Goal: Task Accomplishment & Management: Complete application form

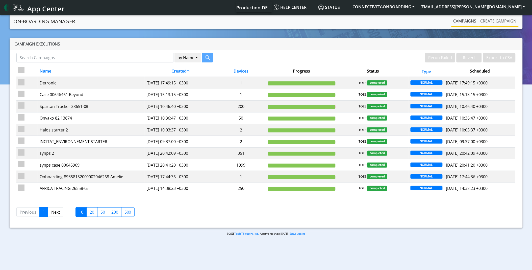
click at [492, 22] on link "Create campaign" at bounding box center [498, 21] width 40 height 10
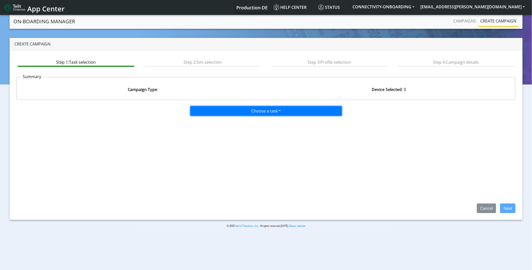
click at [256, 109] on button "Choose a task" at bounding box center [265, 111] width 151 height 10
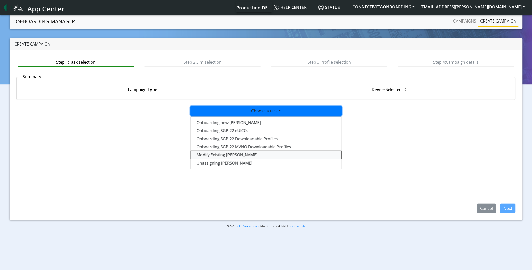
click at [225, 154] on taskiotp-dropdown "Modify Existing [PERSON_NAME]" at bounding box center [266, 155] width 151 height 8
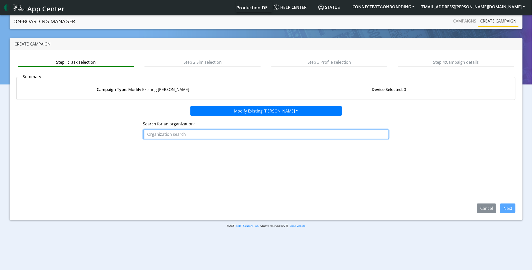
click at [218, 134] on input "text" at bounding box center [266, 134] width 246 height 10
paste input "AXIS_COMMUNICATIONS_AB"
click at [199, 145] on span "AXIS_COMMUNICATIONS_AB" at bounding box center [177, 146] width 57 height 6
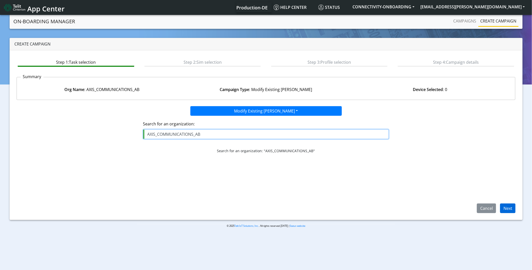
type input "AXIS_COMMUNICATIONS_AB"
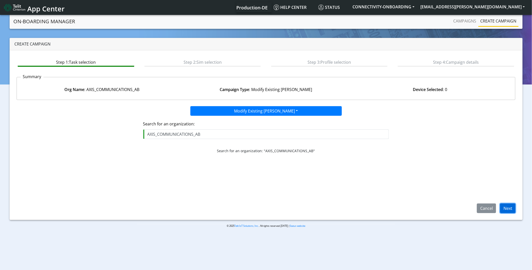
click at [506, 210] on button "Next" at bounding box center [507, 208] width 15 height 10
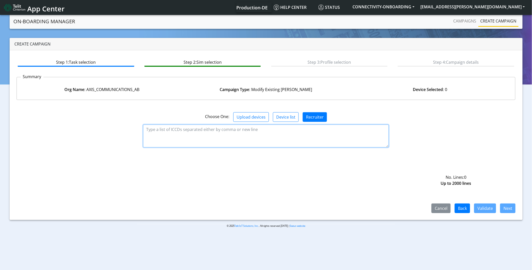
click at [231, 138] on textarea at bounding box center [266, 135] width 246 height 23
paste textarea "89358152000000840878 89358152000000840860"
type textarea "89358152000000840878 89358152000000840860"
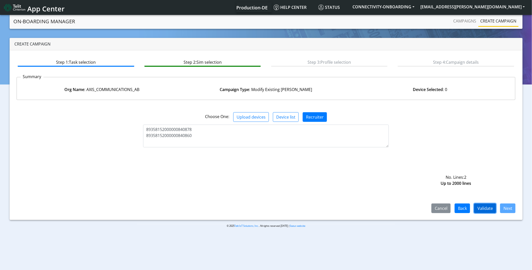
click at [481, 208] on button "Validate" at bounding box center [485, 208] width 22 height 10
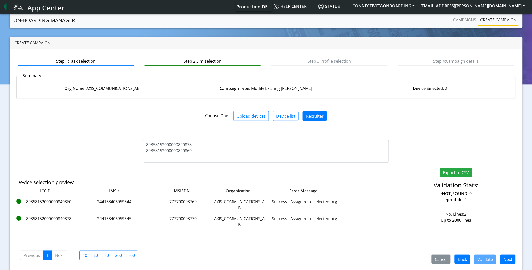
scroll to position [3, 0]
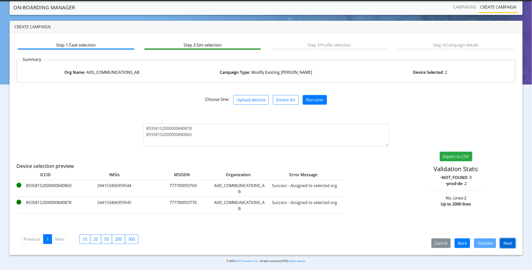
click at [507, 243] on button "Next" at bounding box center [507, 243] width 15 height 10
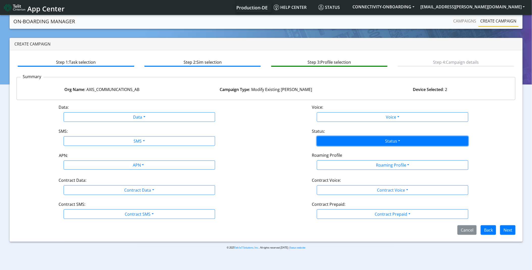
click at [372, 140] on button "Status" at bounding box center [392, 141] width 151 height 10
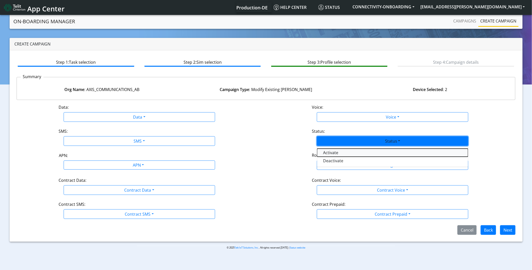
click at [350, 150] on button "Activate" at bounding box center [392, 152] width 151 height 8
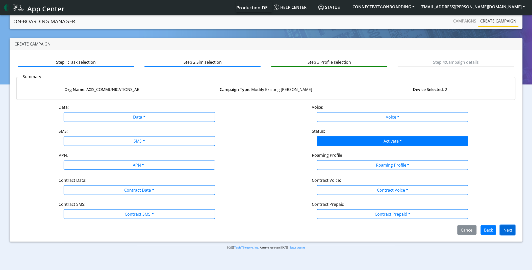
click at [510, 229] on button "Next" at bounding box center [507, 230] width 15 height 10
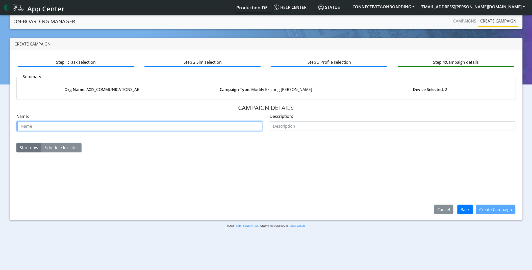
click at [136, 127] on input "text" at bounding box center [139, 126] width 246 height 10
type input "Reactivate starters"
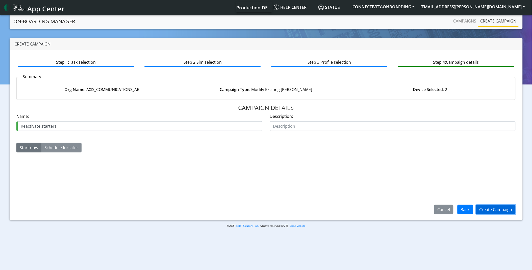
click at [509, 209] on button "Create Campaign" at bounding box center [495, 209] width 39 height 10
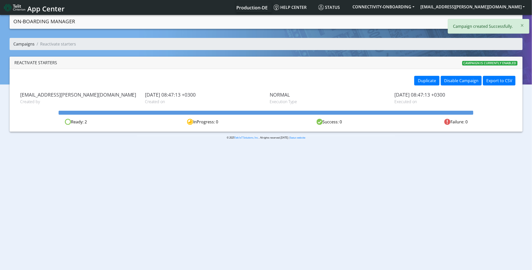
click at [31, 45] on link "Campaigns" at bounding box center [24, 44] width 21 height 6
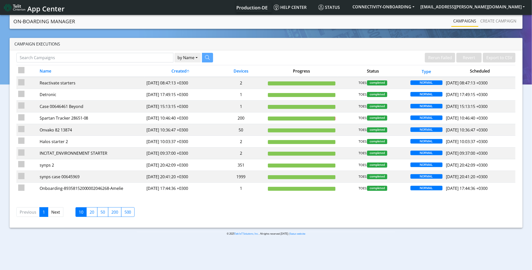
click at [360, 49] on div "Campaign Executions" at bounding box center [266, 44] width 513 height 12
click at [494, 24] on link "Create campaign" at bounding box center [498, 21] width 40 height 10
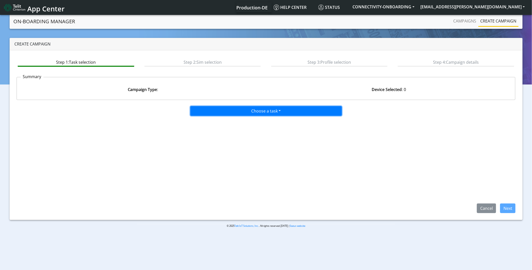
click at [233, 113] on button "Choose a task" at bounding box center [265, 111] width 151 height 10
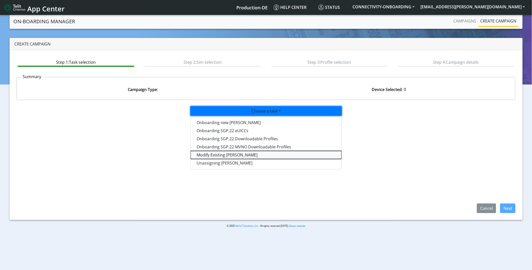
click at [225, 157] on taskiotp-dropdown "Modify Existing [PERSON_NAME]" at bounding box center [266, 155] width 151 height 8
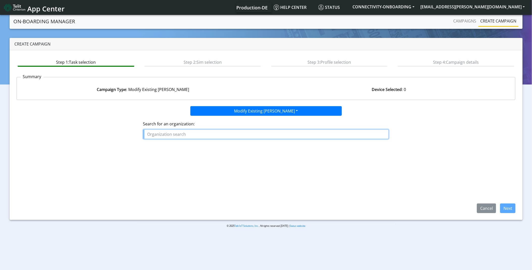
click at [225, 131] on input "text" at bounding box center [266, 134] width 246 height 10
click at [199, 144] on ngb-highlight "AXIS _COMMUNICATIONS_AB" at bounding box center [176, 146] width 54 height 6
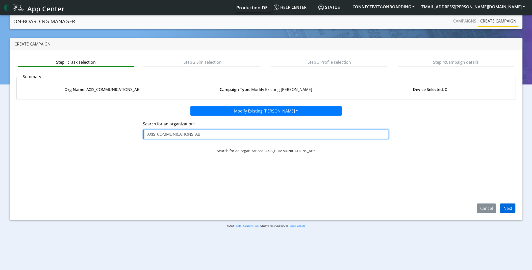
type input "AXIS_COMMUNICATIONS_AB"
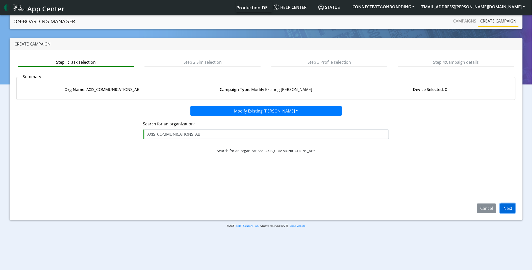
click at [507, 209] on button "Next" at bounding box center [507, 208] width 15 height 10
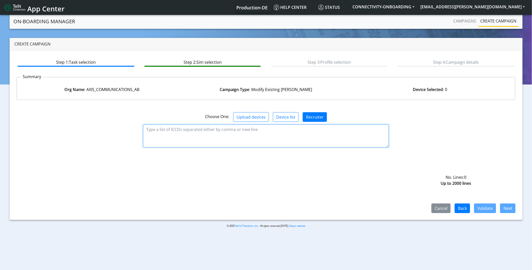
click at [254, 142] on textarea at bounding box center [266, 135] width 246 height 23
paste textarea "89358152000000840878 89358152000000840860"
type textarea "89358152000000840878 89358152000000840860"
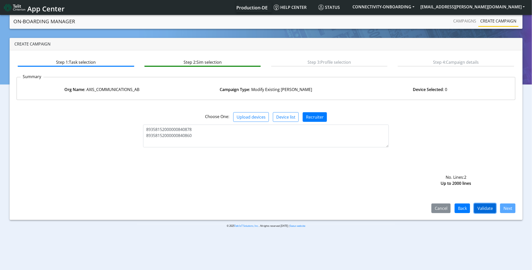
click at [490, 207] on button "Validate" at bounding box center [485, 208] width 22 height 10
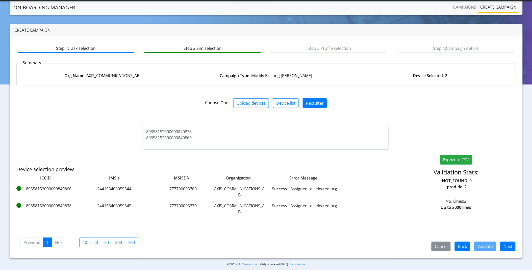
scroll to position [3, 0]
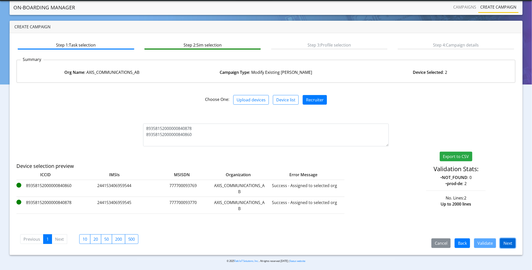
click at [508, 243] on button "Next" at bounding box center [507, 243] width 15 height 10
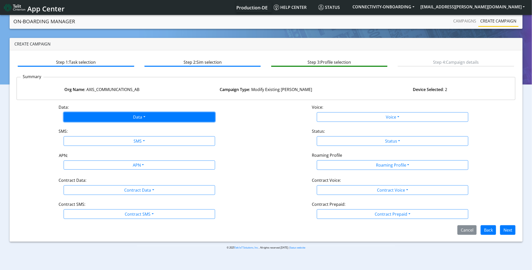
click at [103, 114] on button "Data" at bounding box center [139, 117] width 151 height 10
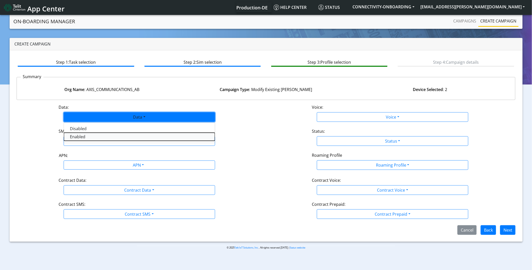
click at [80, 135] on button "Enabled" at bounding box center [139, 137] width 151 height 8
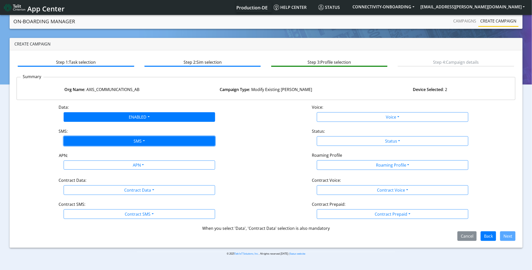
click at [80, 138] on button "SMS" at bounding box center [139, 141] width 151 height 10
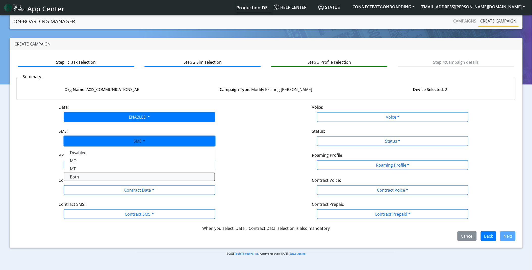
click at [77, 178] on button "Both" at bounding box center [139, 177] width 151 height 8
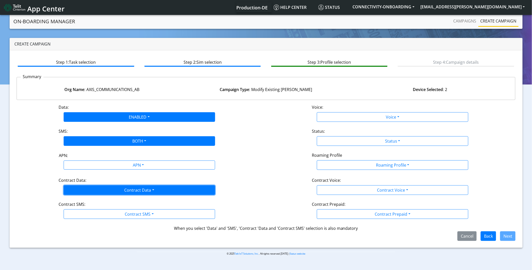
click at [92, 189] on button "Contract Data" at bounding box center [139, 190] width 151 height 10
click at [84, 209] on Dataenabled-dropdown "Enabled" at bounding box center [139, 209] width 151 height 8
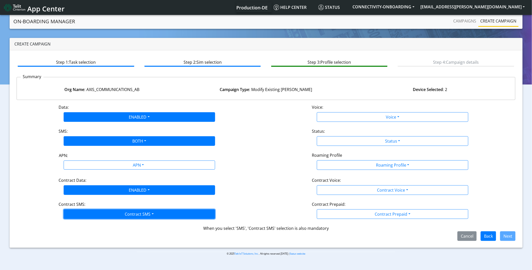
click at [77, 213] on button "Contract SMS" at bounding box center [139, 214] width 151 height 10
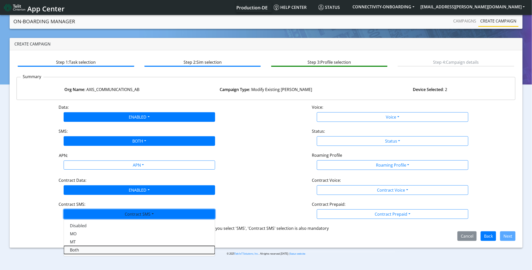
click at [78, 250] on SMSboth-dropdown "Both" at bounding box center [139, 250] width 151 height 8
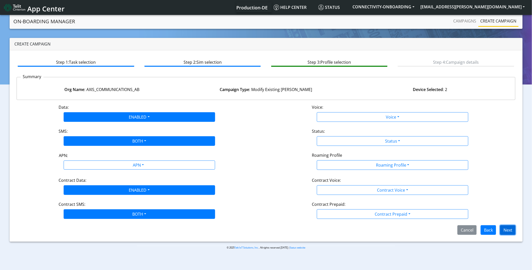
click at [503, 228] on button "Next" at bounding box center [507, 230] width 15 height 10
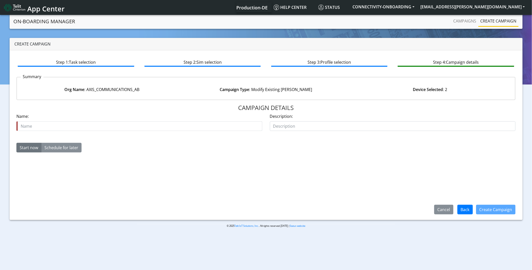
click at [204, 130] on div "Name is required Name:" at bounding box center [139, 124] width 253 height 22
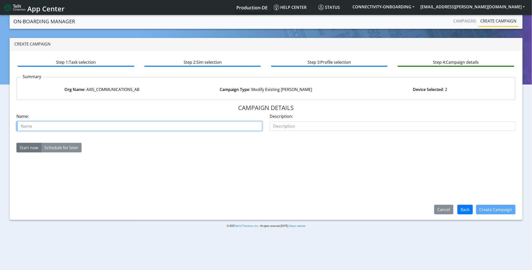
click at [202, 127] on input "text" at bounding box center [139, 126] width 246 height 10
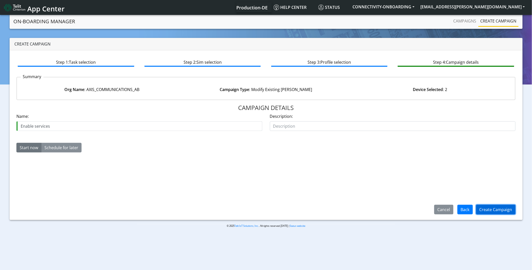
click at [499, 210] on button "Create Campaign" at bounding box center [495, 209] width 39 height 10
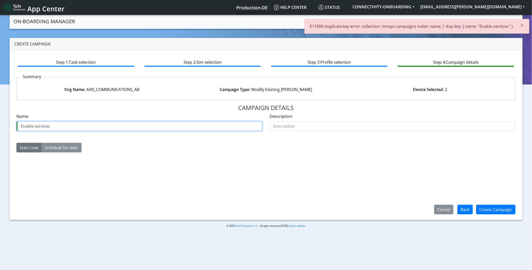
click at [56, 124] on input "Enable services" at bounding box center [139, 126] width 246 height 10
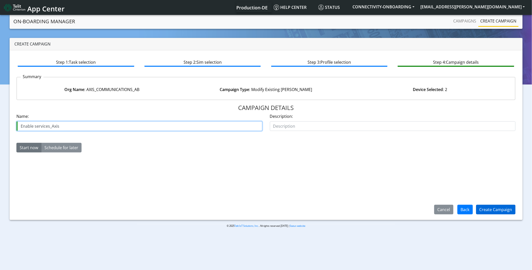
type input "Enable services_Axis"
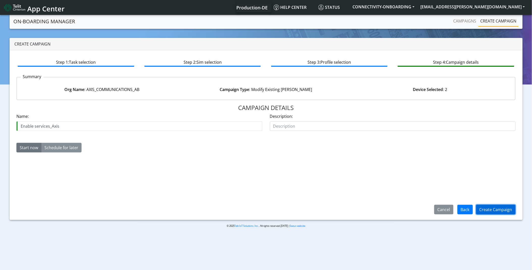
click at [498, 209] on button "Create Campaign" at bounding box center [495, 209] width 39 height 10
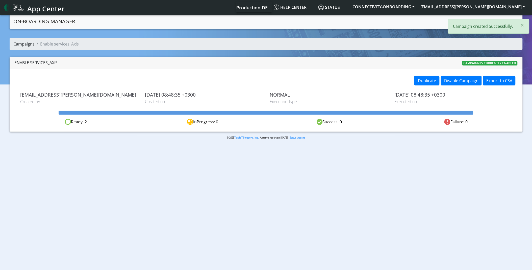
click at [24, 45] on link "Campaigns" at bounding box center [24, 44] width 21 height 6
